Goal: Information Seeking & Learning: Learn about a topic

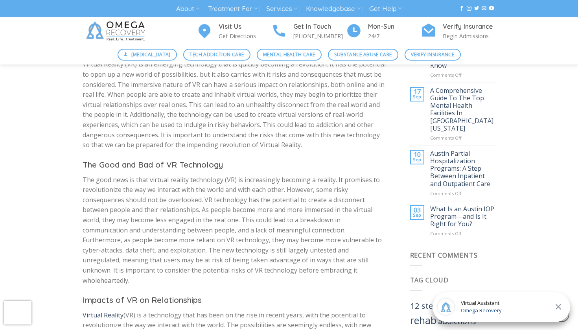
scroll to position [387, 0]
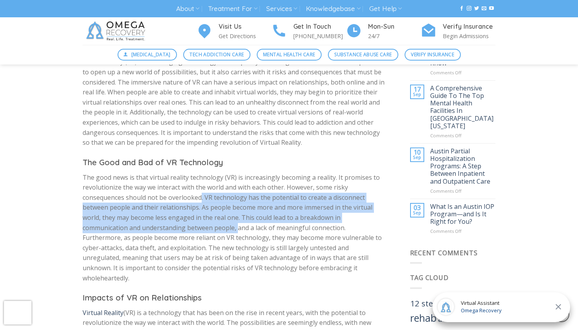
drag, startPoint x: 200, startPoint y: 195, endPoint x: 239, endPoint y: 218, distance: 45.0
click at [239, 218] on p "The good news is that virtual reality technology (VR) is increasingly becoming …" at bounding box center [235, 228] width 304 height 111
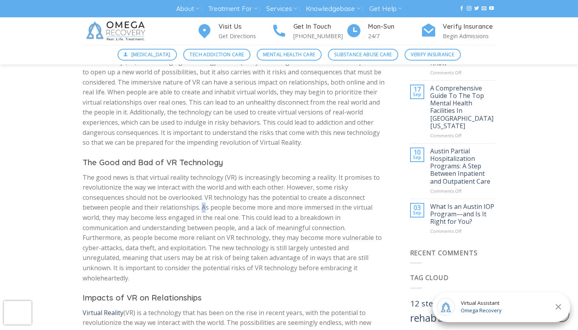
click at [204, 204] on p "The good news is that virtual reality technology (VR) is increasingly becoming …" at bounding box center [235, 228] width 304 height 111
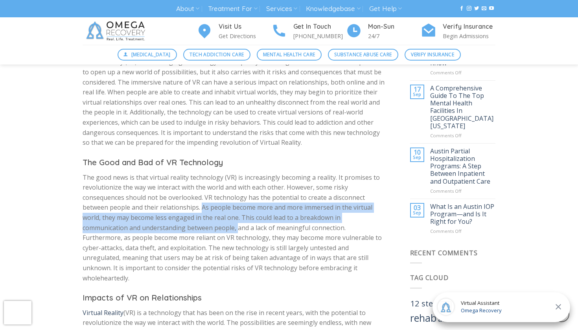
drag, startPoint x: 202, startPoint y: 204, endPoint x: 238, endPoint y: 218, distance: 38.3
click at [238, 218] on p "The good news is that virtual reality technology (VR) is increasingly becoming …" at bounding box center [235, 228] width 304 height 111
drag, startPoint x: 203, startPoint y: 204, endPoint x: 343, endPoint y: 219, distance: 141.6
click at [343, 219] on p "The good news is that virtual reality technology (VR) is increasingly becoming …" at bounding box center [235, 228] width 304 height 111
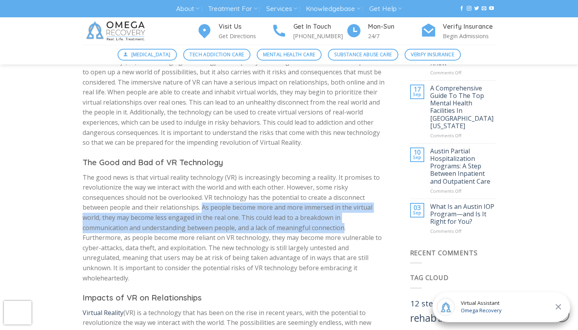
click at [343, 219] on p "The good news is that virtual reality technology (VR) is increasingly becoming …" at bounding box center [235, 228] width 304 height 111
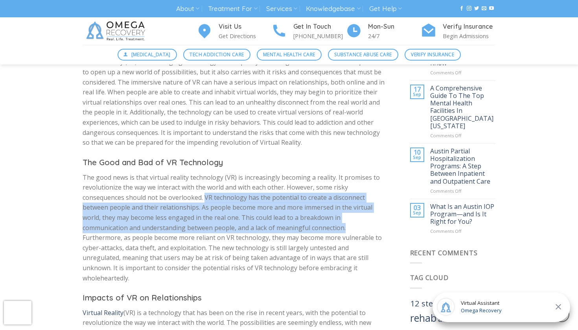
drag, startPoint x: 205, startPoint y: 193, endPoint x: 346, endPoint y: 217, distance: 142.4
click at [346, 217] on p "The good news is that virtual reality technology (VR) is increasingly becoming …" at bounding box center [235, 228] width 304 height 111
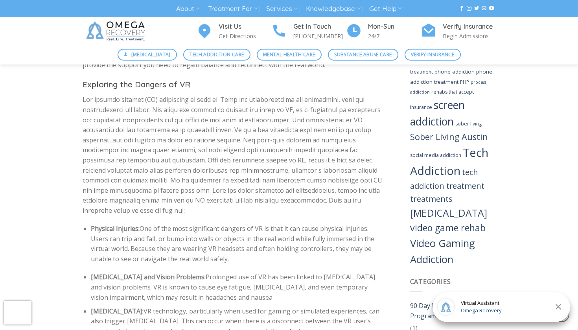
scroll to position [1024, 0]
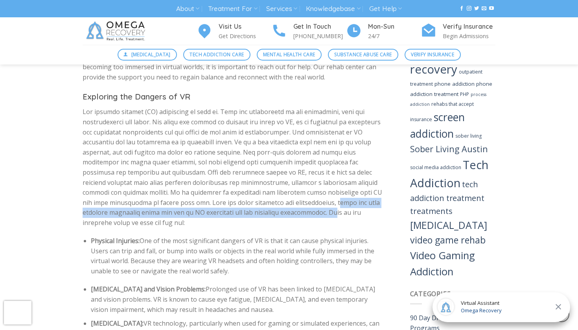
drag, startPoint x: 217, startPoint y: 171, endPoint x: 219, endPoint y: 180, distance: 9.3
click at [219, 180] on p at bounding box center [235, 167] width 304 height 121
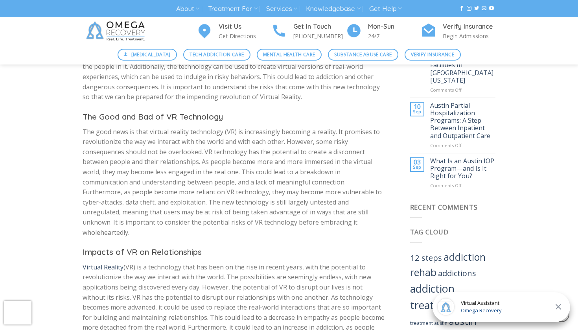
scroll to position [430, 0]
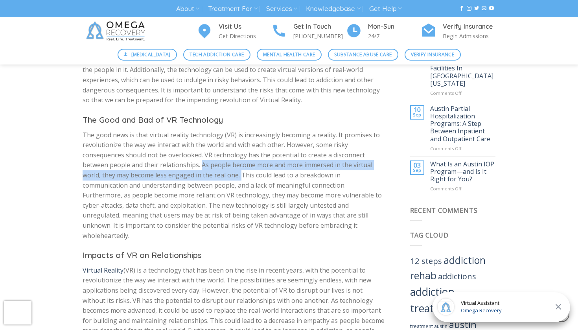
drag, startPoint x: 201, startPoint y: 161, endPoint x: 241, endPoint y: 166, distance: 40.0
click at [241, 166] on p "The good news is that virtual reality technology (VR) is increasingly becoming …" at bounding box center [235, 185] width 304 height 111
copy p "As people become more and more immersed in the virtual world, they may become l…"
